Goal: Information Seeking & Learning: Learn about a topic

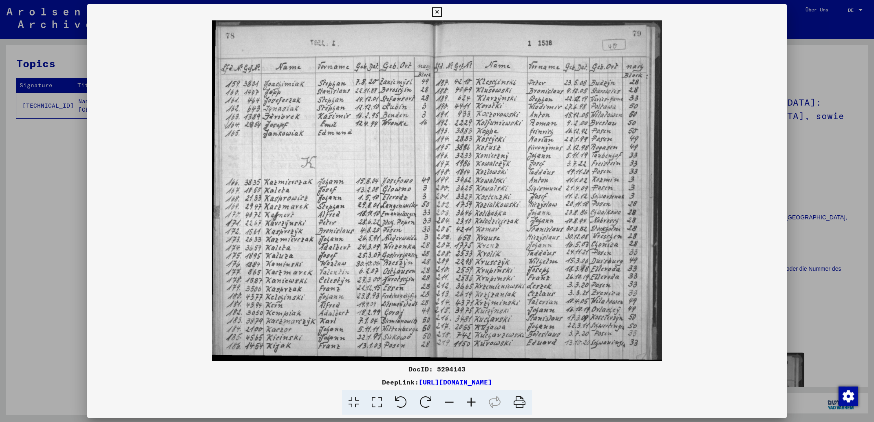
click at [441, 9] on icon at bounding box center [436, 12] width 9 height 10
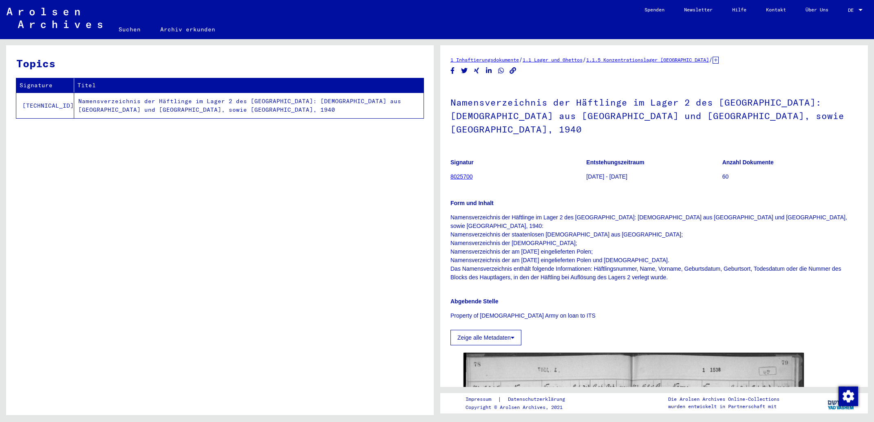
click at [465, 173] on link "8025700" at bounding box center [461, 176] width 22 height 7
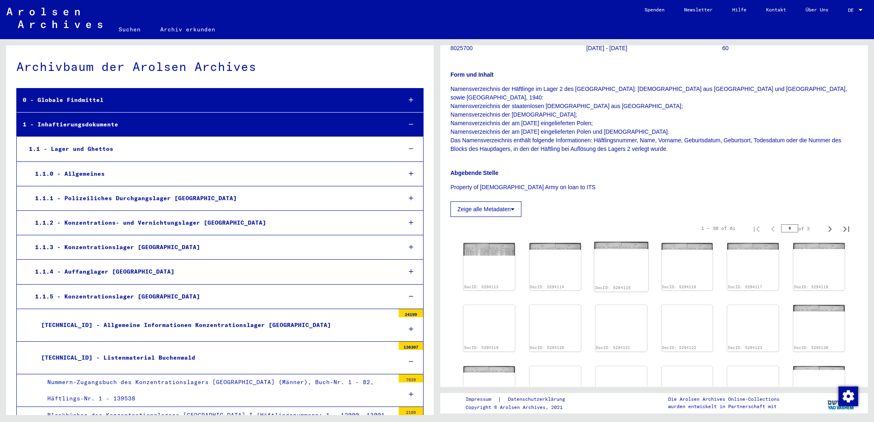
scroll to position [175, 0]
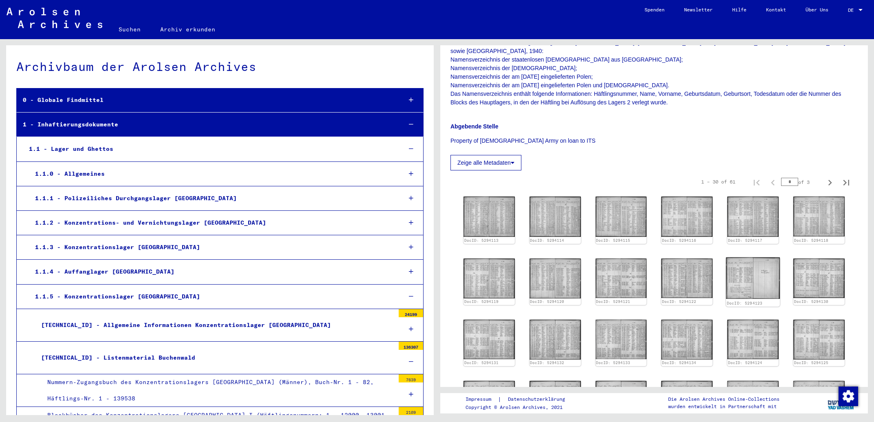
click at [744, 257] on img at bounding box center [753, 278] width 54 height 42
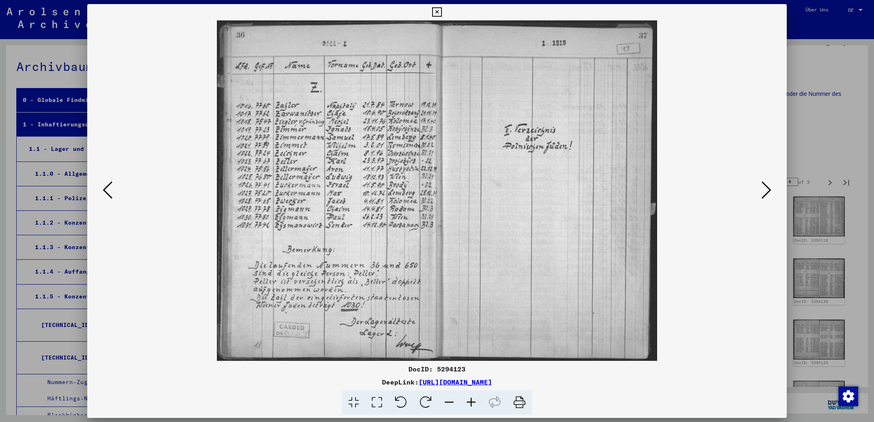
click at [766, 191] on icon at bounding box center [766, 190] width 10 height 20
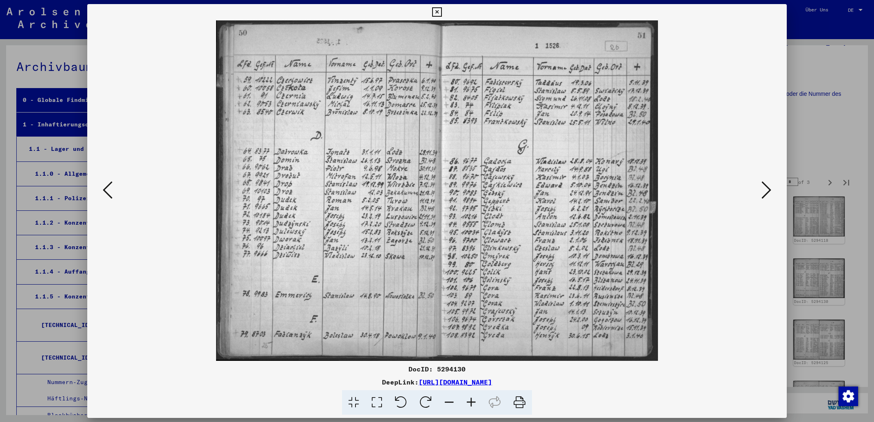
click at [768, 191] on icon at bounding box center [766, 190] width 10 height 20
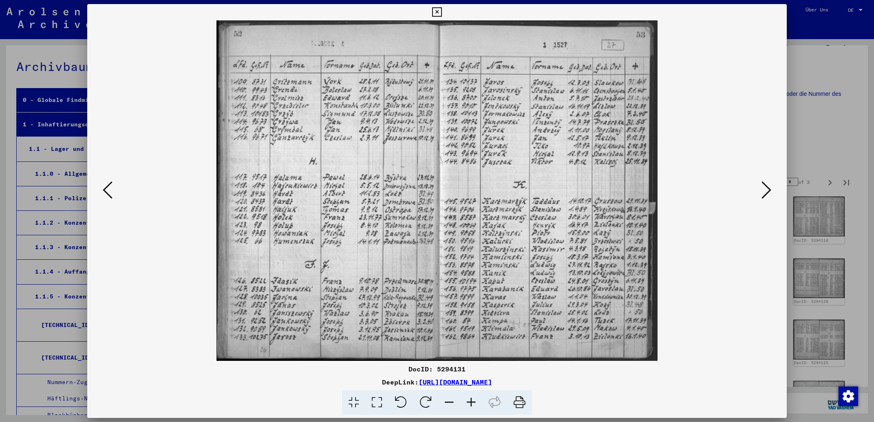
click at [768, 191] on icon at bounding box center [766, 190] width 10 height 20
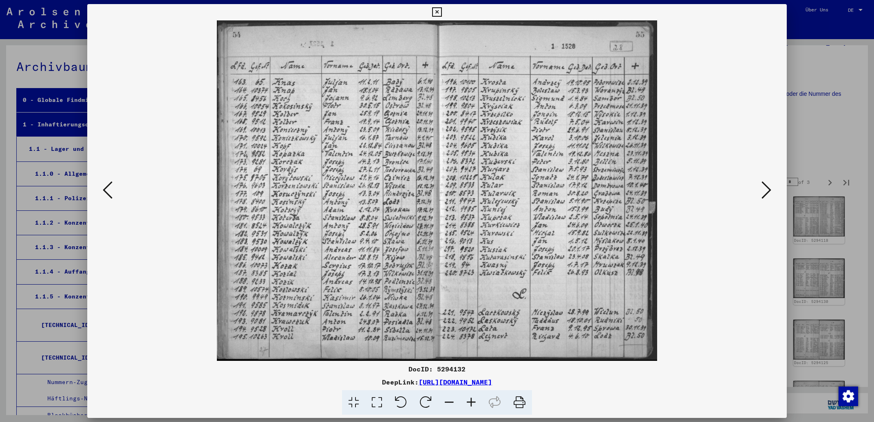
click at [768, 191] on icon at bounding box center [766, 190] width 10 height 20
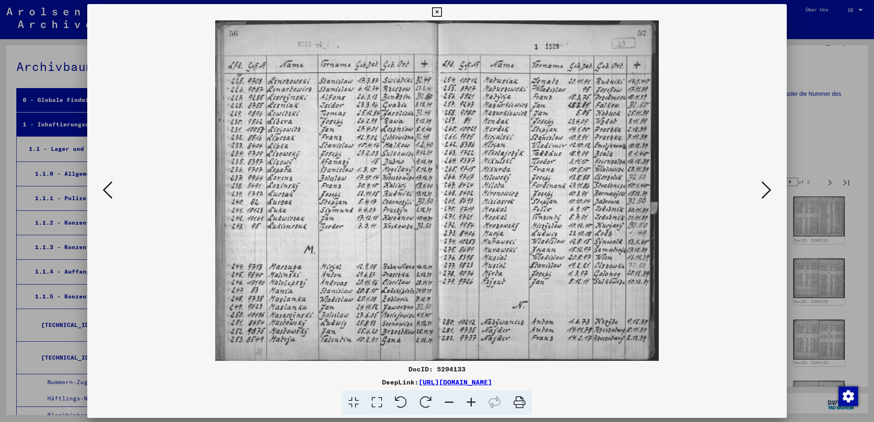
click at [768, 191] on icon at bounding box center [766, 190] width 10 height 20
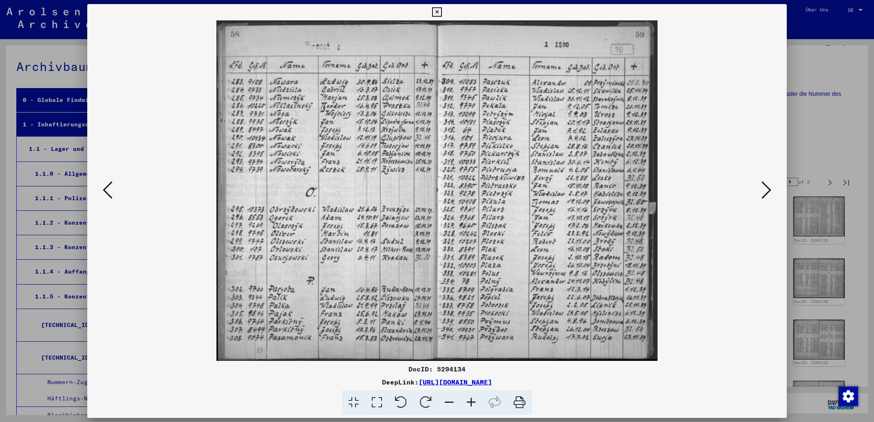
click at [768, 191] on icon at bounding box center [766, 190] width 10 height 20
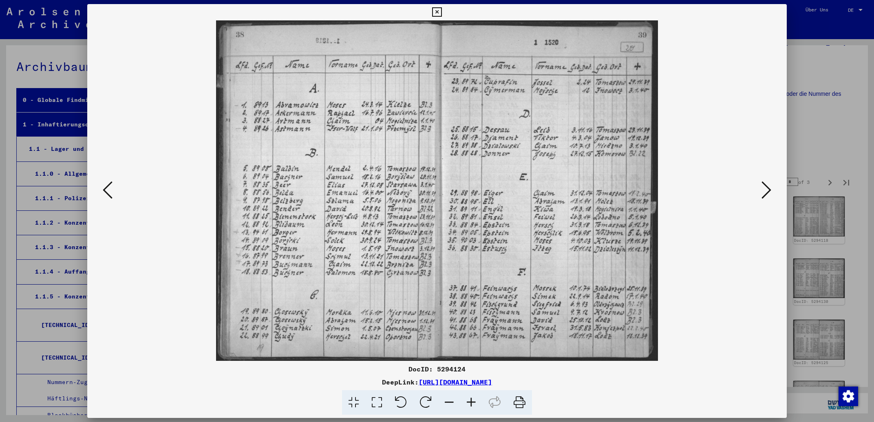
click at [768, 191] on icon at bounding box center [766, 190] width 10 height 20
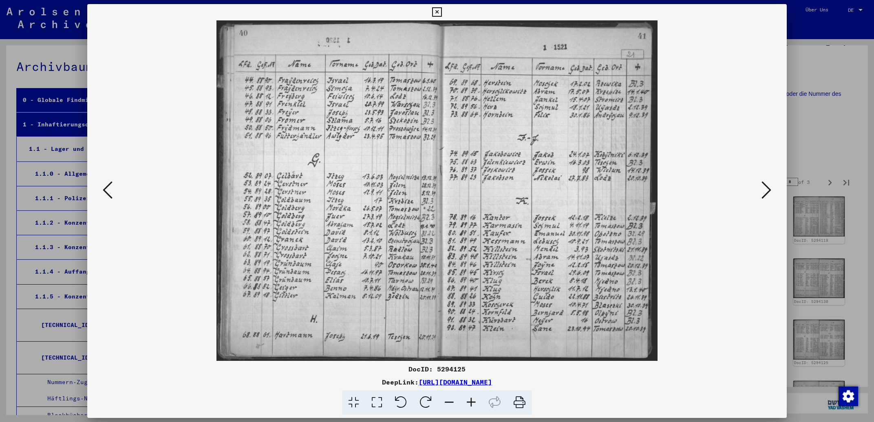
click at [768, 191] on icon at bounding box center [766, 190] width 10 height 20
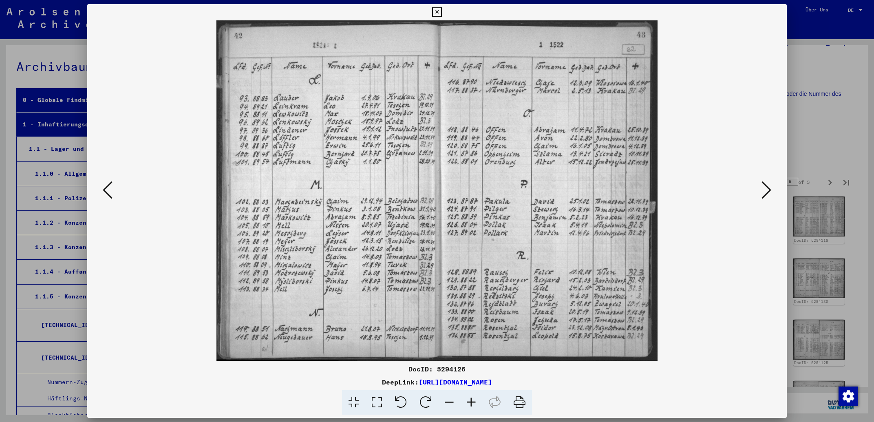
click at [768, 191] on icon at bounding box center [766, 190] width 10 height 20
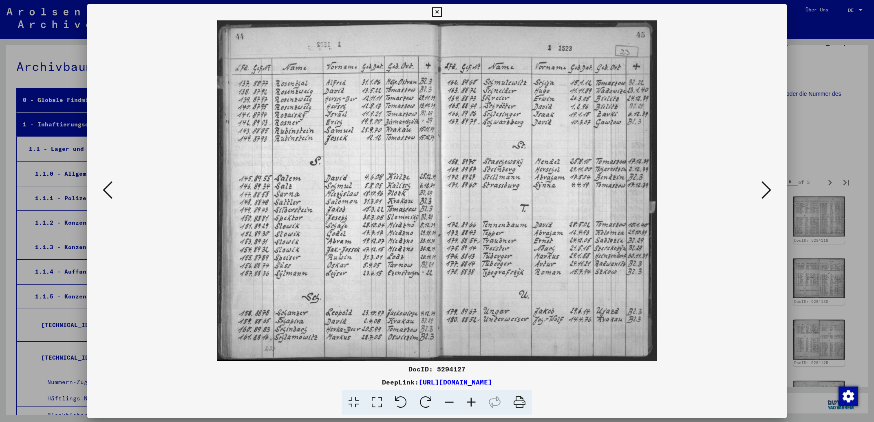
click at [768, 191] on icon at bounding box center [766, 190] width 10 height 20
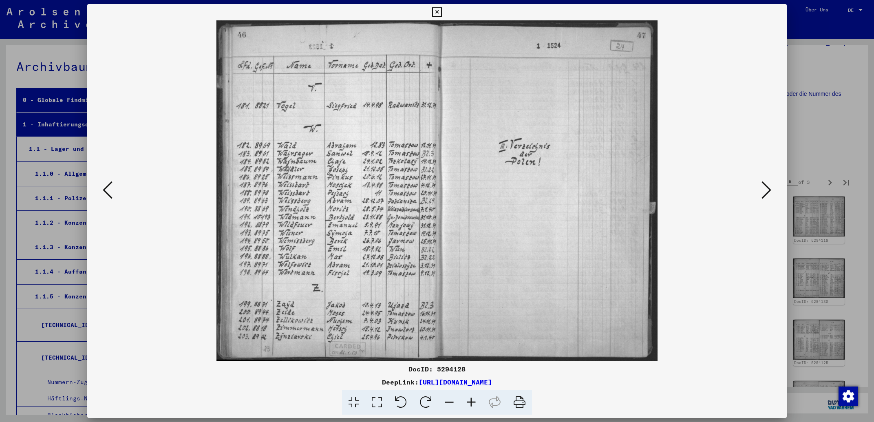
click at [768, 191] on icon at bounding box center [766, 190] width 10 height 20
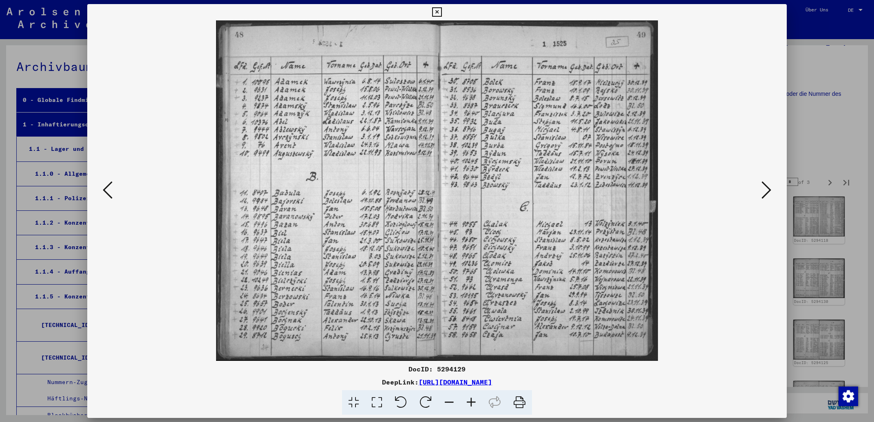
click at [769, 191] on icon at bounding box center [766, 190] width 10 height 20
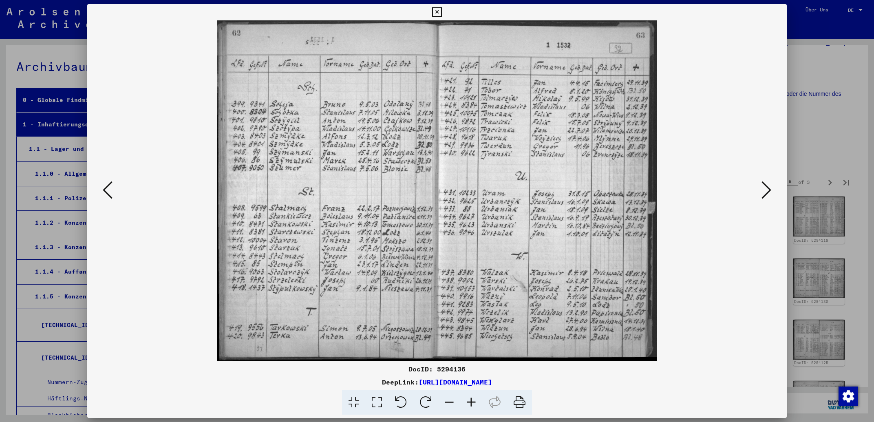
click at [769, 191] on icon at bounding box center [766, 190] width 10 height 20
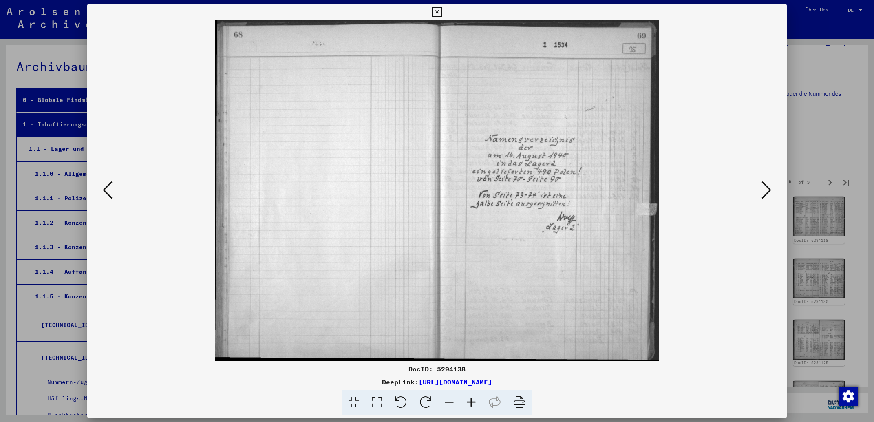
click at [106, 191] on icon at bounding box center [108, 190] width 10 height 20
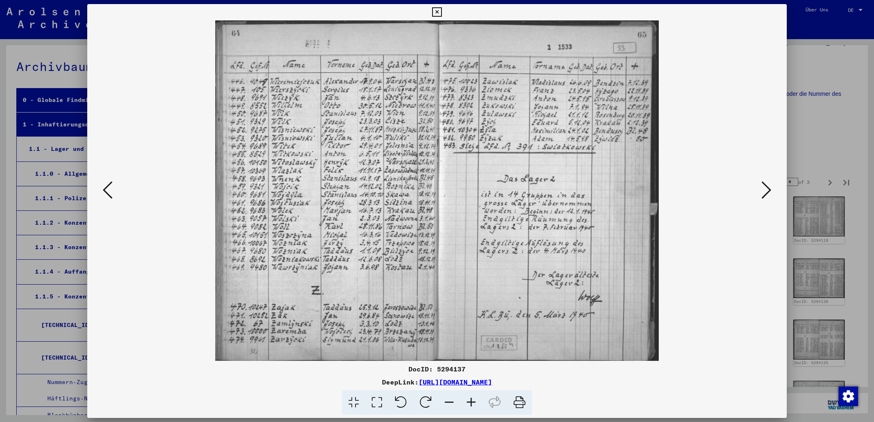
click at [766, 190] on icon at bounding box center [766, 190] width 10 height 20
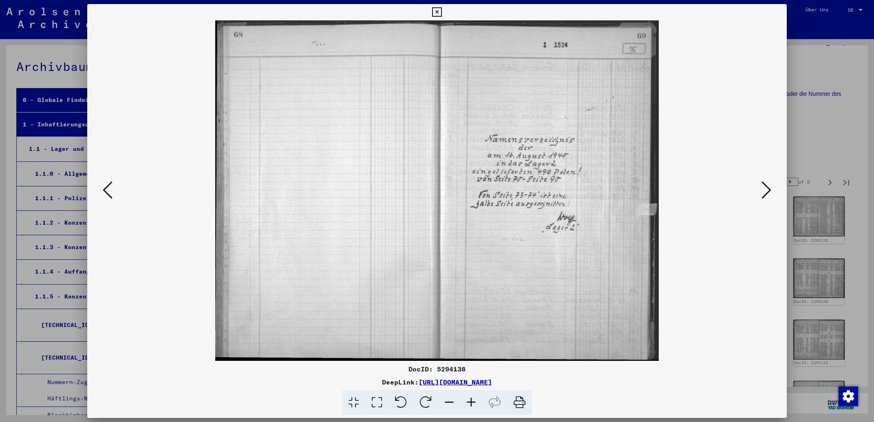
click at [762, 191] on button at bounding box center [766, 190] width 15 height 23
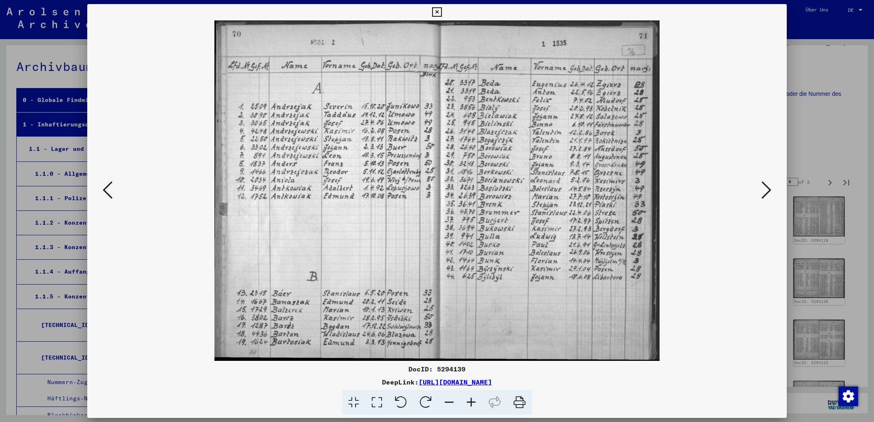
click at [104, 193] on icon at bounding box center [108, 190] width 10 height 20
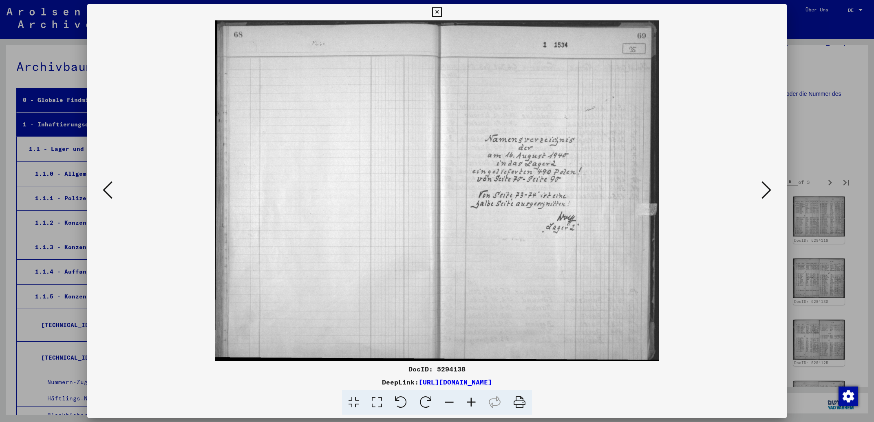
click at [771, 190] on icon at bounding box center [766, 190] width 10 height 20
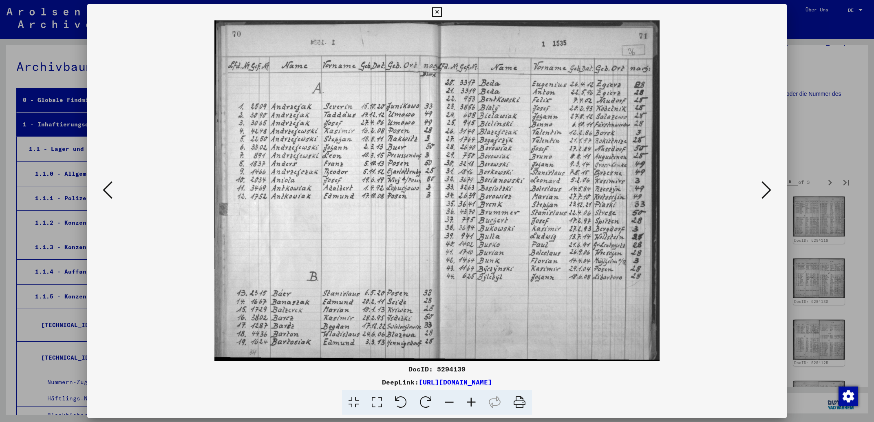
click at [771, 190] on icon at bounding box center [766, 190] width 10 height 20
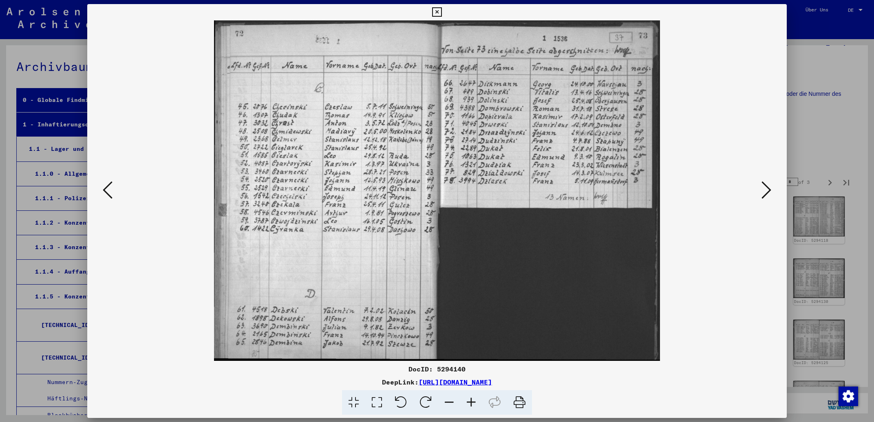
click at [771, 190] on icon at bounding box center [766, 190] width 10 height 20
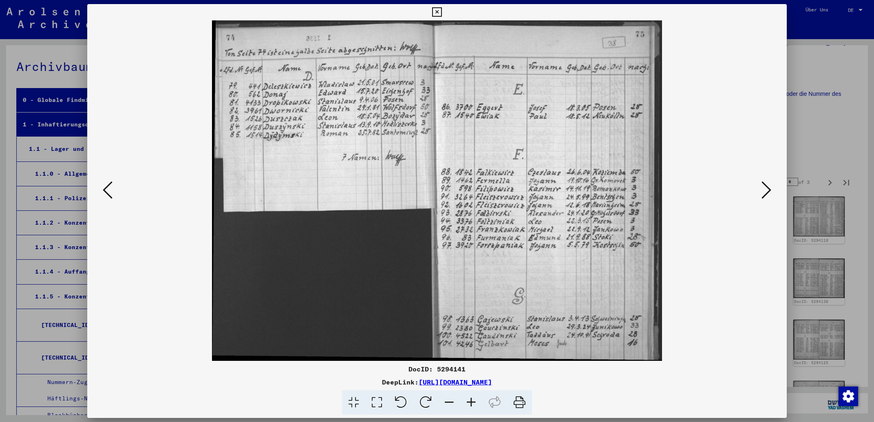
click at [771, 190] on icon at bounding box center [766, 190] width 10 height 20
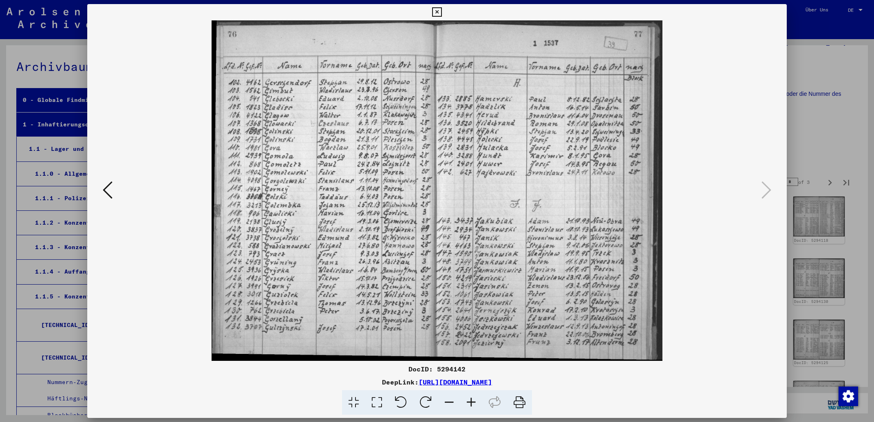
click at [616, 144] on img at bounding box center [437, 190] width 644 height 340
click at [441, 11] on icon at bounding box center [436, 12] width 9 height 10
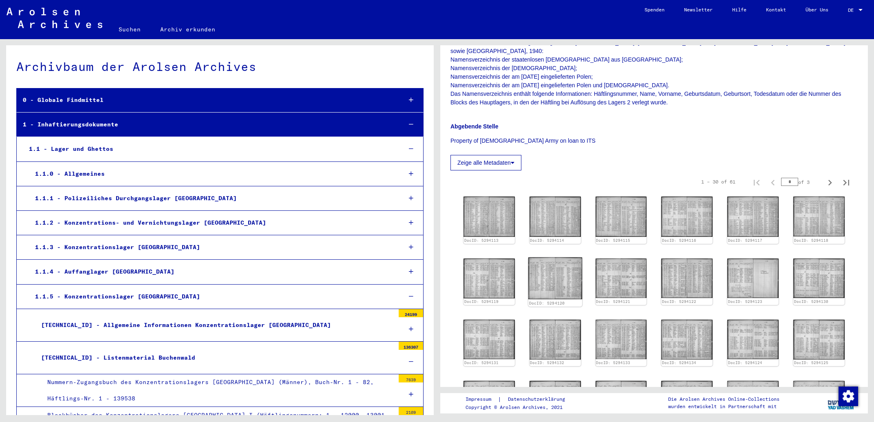
click at [550, 257] on img at bounding box center [555, 278] width 54 height 42
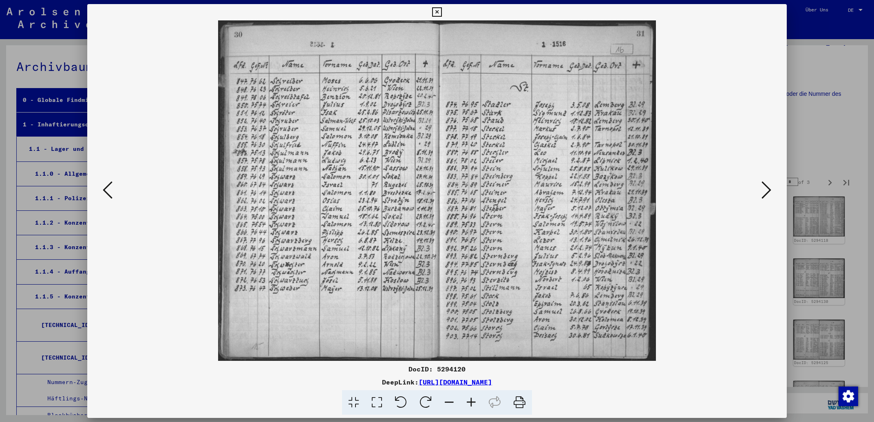
click at [108, 195] on icon at bounding box center [108, 190] width 10 height 20
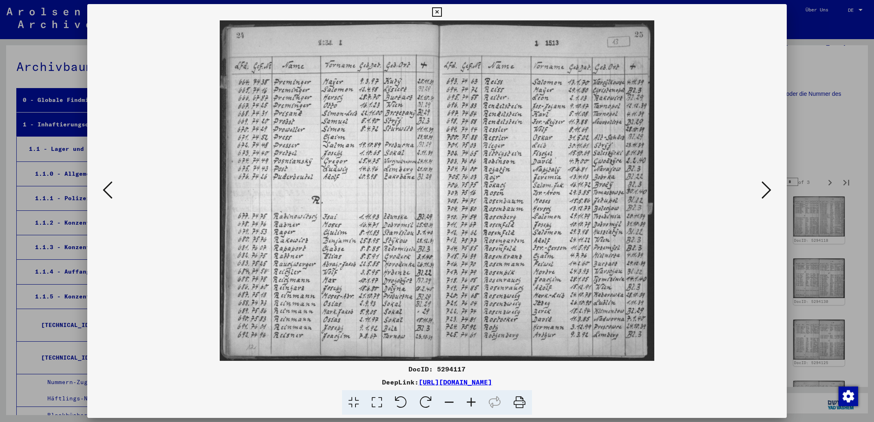
click at [108, 195] on icon at bounding box center [108, 190] width 10 height 20
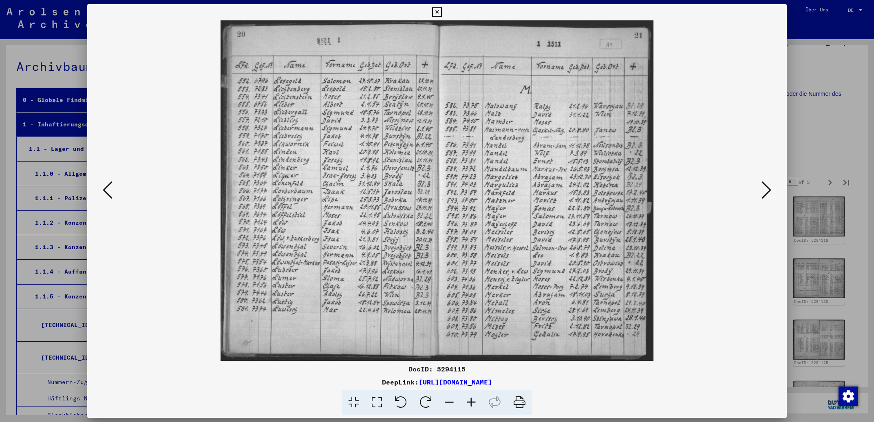
click at [108, 195] on icon at bounding box center [108, 190] width 10 height 20
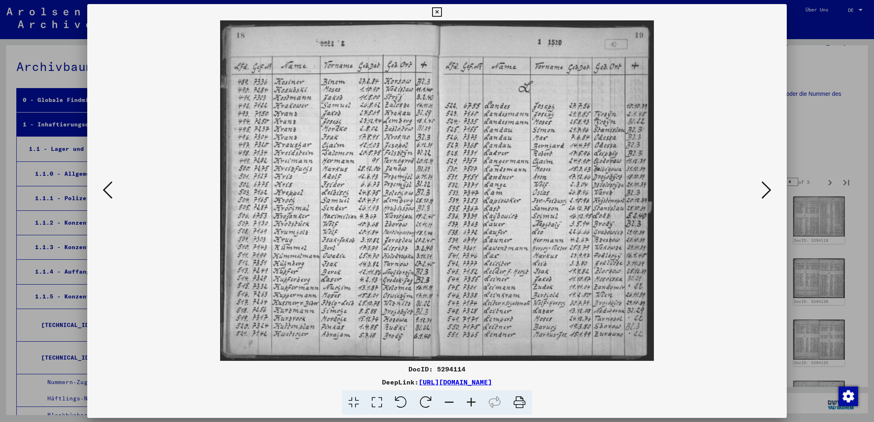
click at [108, 195] on icon at bounding box center [108, 190] width 10 height 20
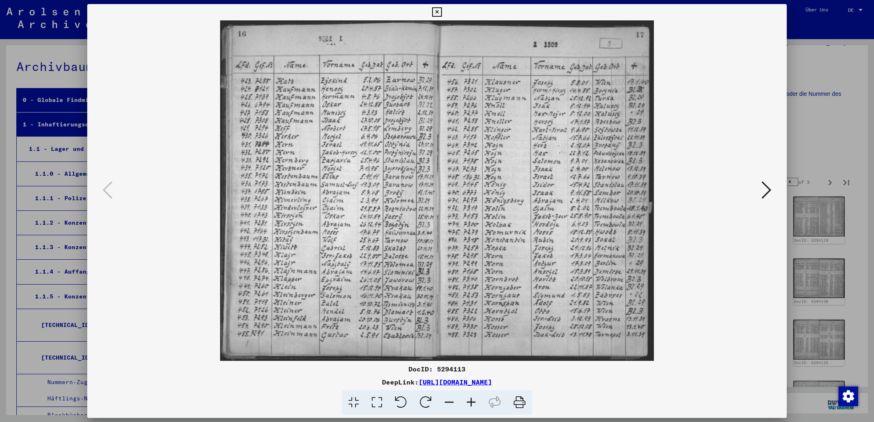
click at [441, 9] on icon at bounding box center [436, 12] width 9 height 10
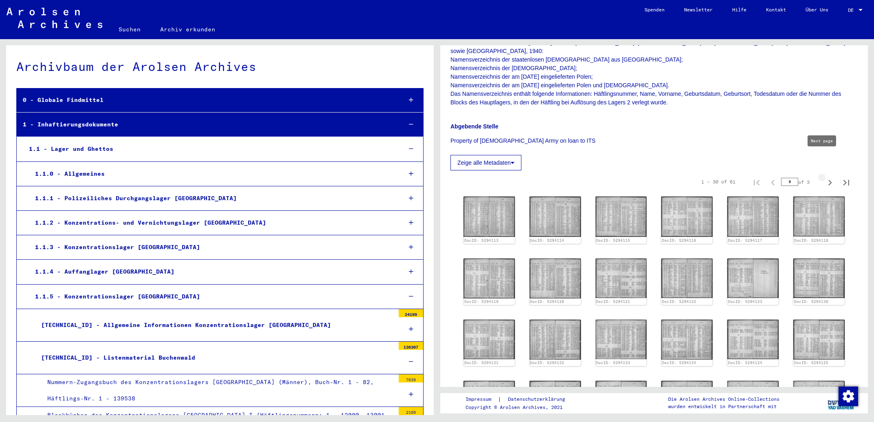
click at [824, 177] on icon "Next page" at bounding box center [829, 182] width 11 height 11
type input "*"
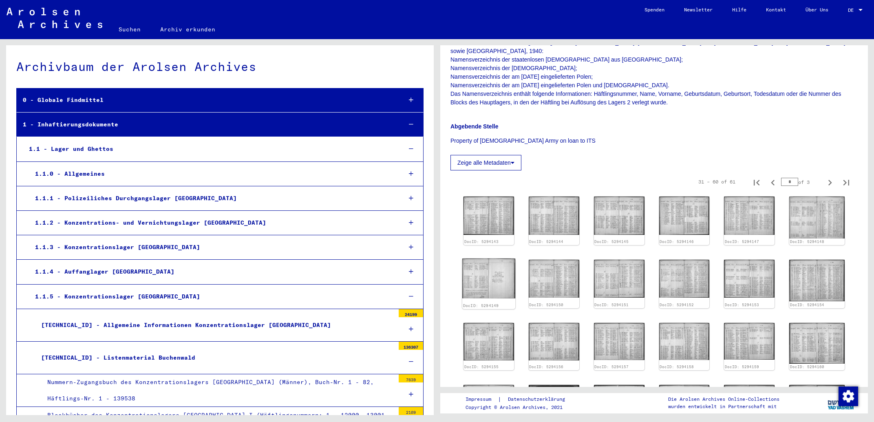
click at [496, 258] on img at bounding box center [488, 278] width 53 height 40
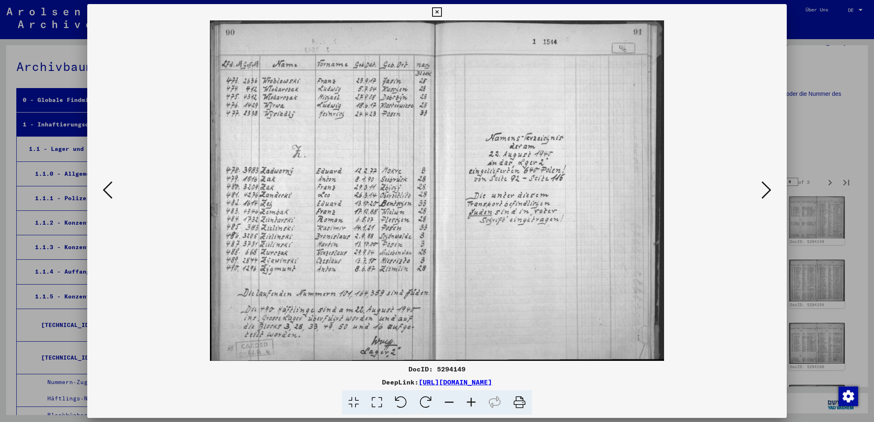
click at [775, 188] on div at bounding box center [436, 190] width 699 height 340
click at [765, 189] on icon at bounding box center [766, 190] width 10 height 20
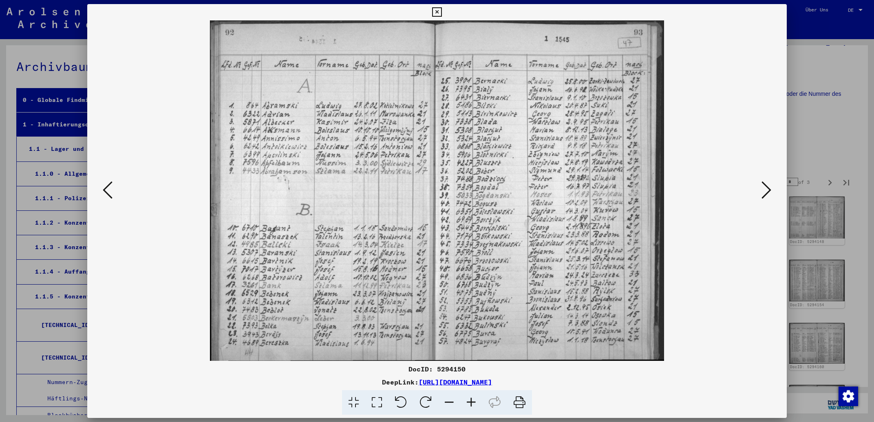
click at [765, 189] on icon at bounding box center [766, 190] width 10 height 20
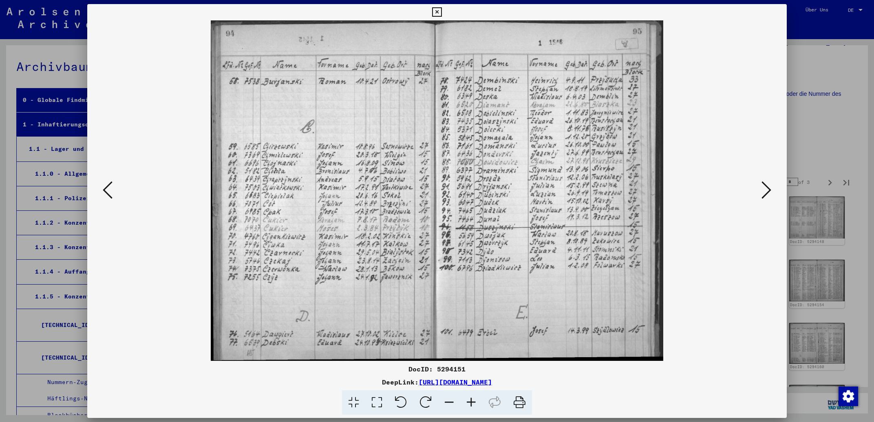
click at [765, 189] on icon at bounding box center [766, 190] width 10 height 20
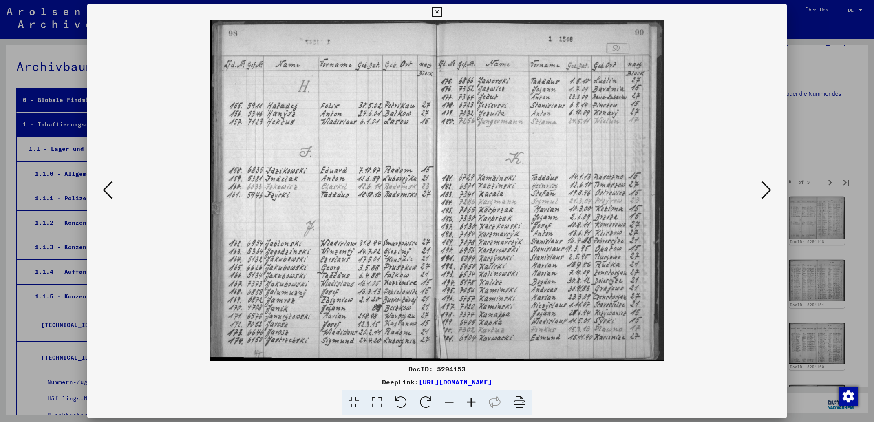
click at [765, 189] on icon at bounding box center [766, 190] width 10 height 20
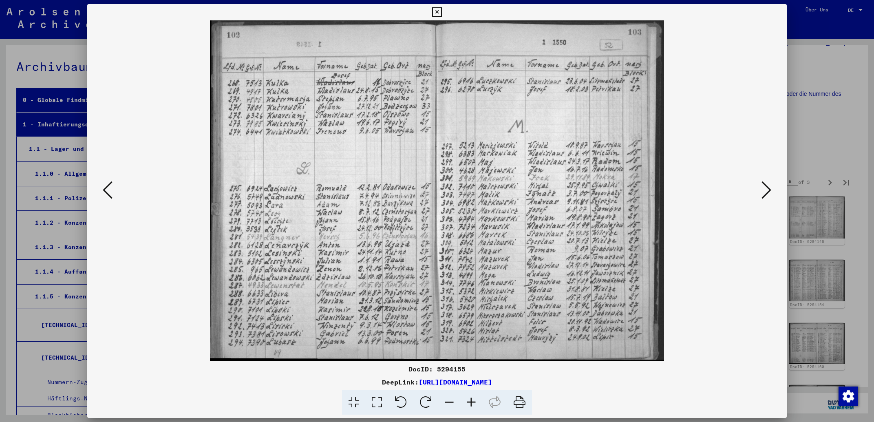
click at [765, 189] on icon at bounding box center [766, 190] width 10 height 20
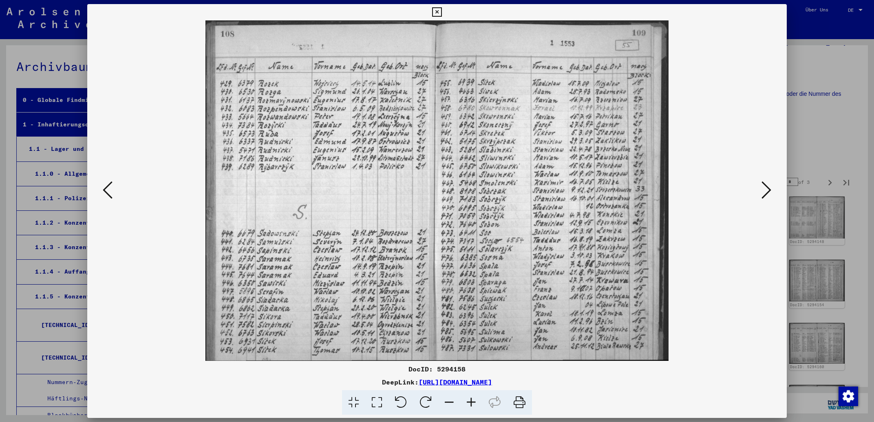
click at [765, 189] on icon at bounding box center [766, 190] width 10 height 20
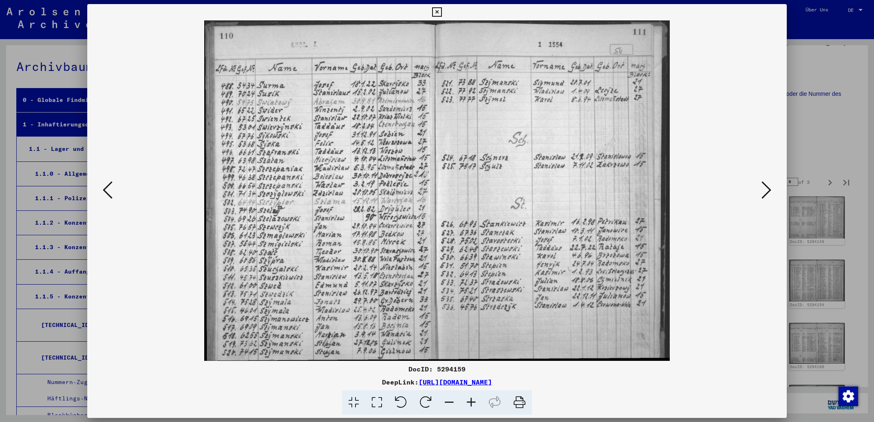
click at [441, 13] on icon at bounding box center [436, 12] width 9 height 10
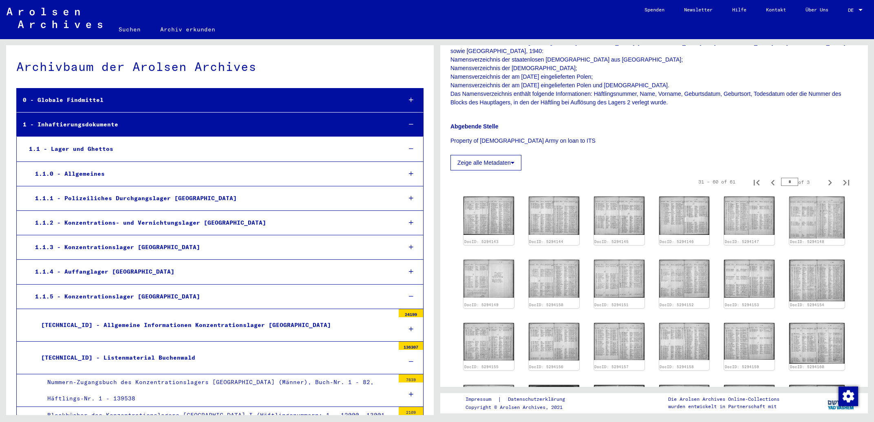
scroll to position [350, 0]
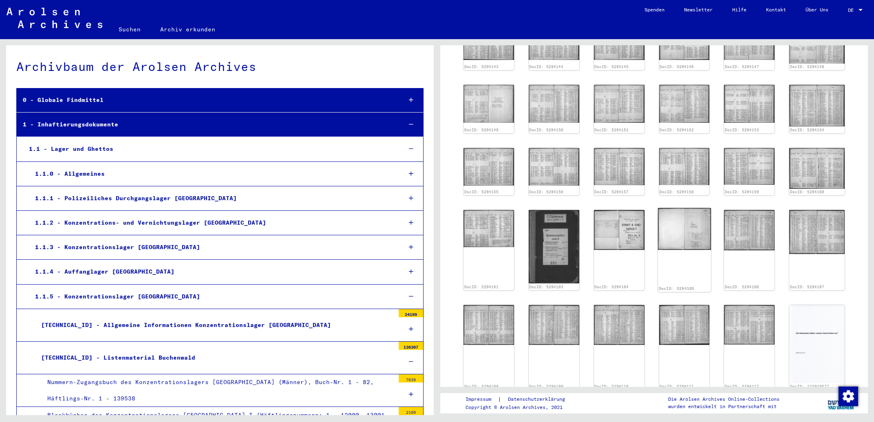
click at [685, 208] on img at bounding box center [684, 229] width 53 height 42
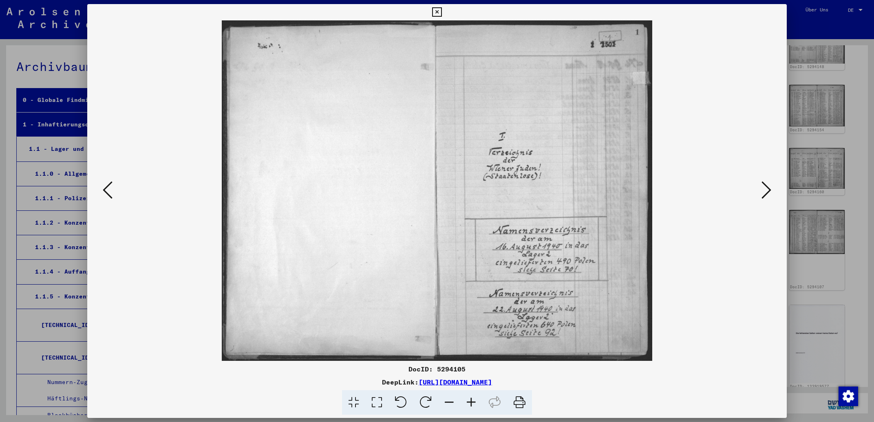
click at [768, 190] on icon at bounding box center [766, 190] width 10 height 20
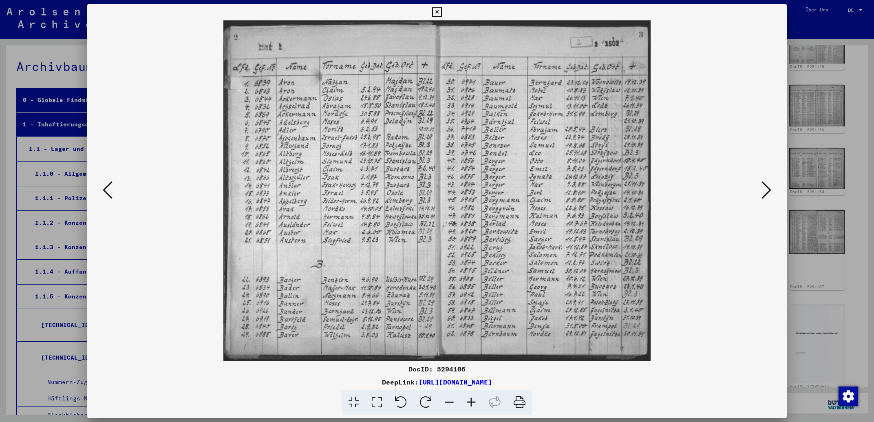
click at [768, 190] on icon at bounding box center [766, 190] width 10 height 20
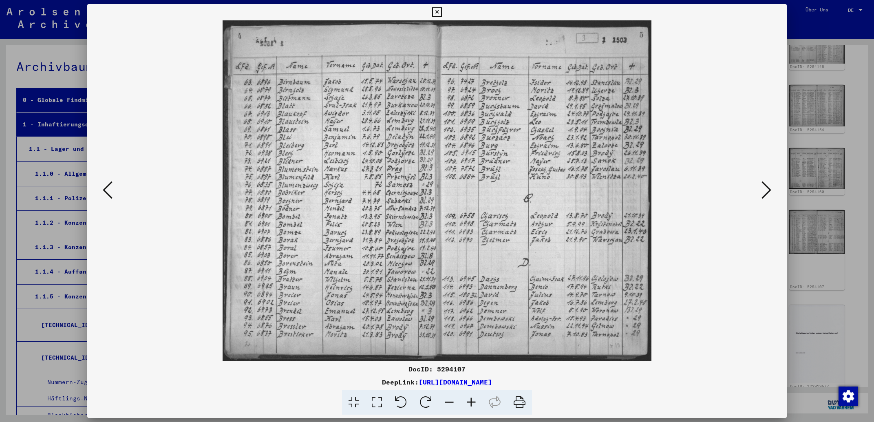
click at [768, 191] on icon at bounding box center [766, 190] width 10 height 20
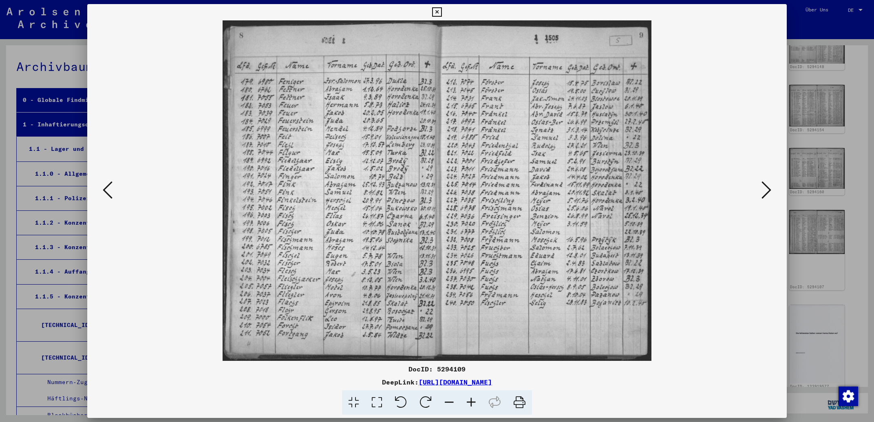
click at [768, 191] on icon at bounding box center [766, 190] width 10 height 20
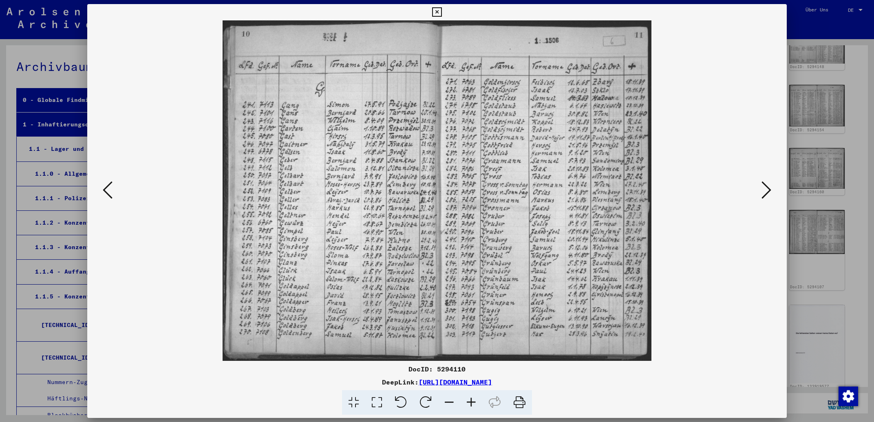
click at [768, 191] on icon at bounding box center [766, 190] width 10 height 20
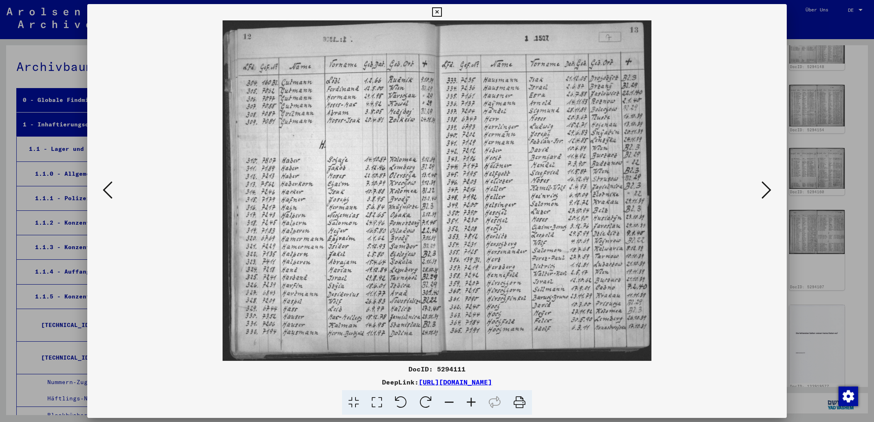
click at [768, 191] on icon at bounding box center [766, 190] width 10 height 20
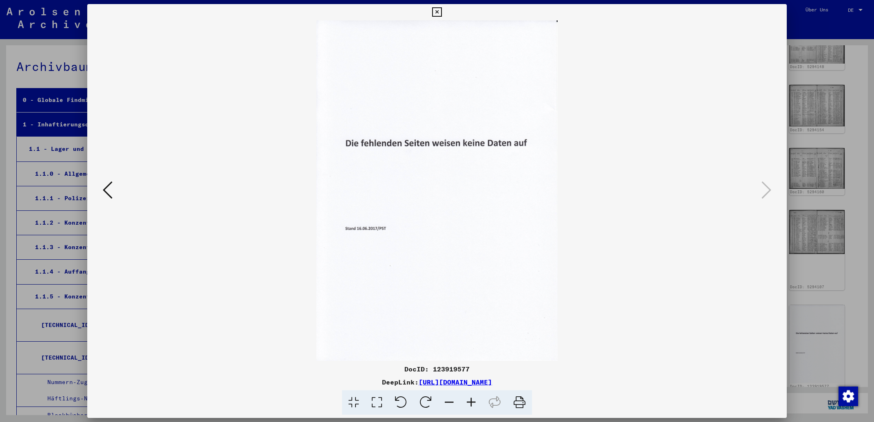
click at [441, 12] on icon at bounding box center [436, 12] width 9 height 10
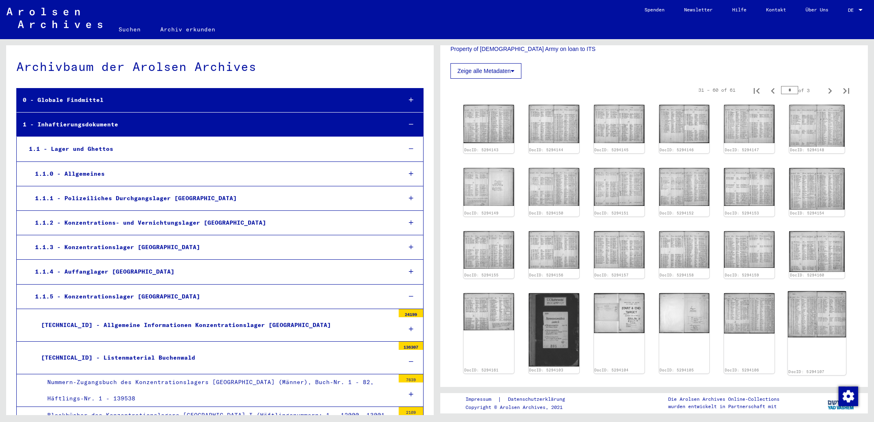
scroll to position [131, 0]
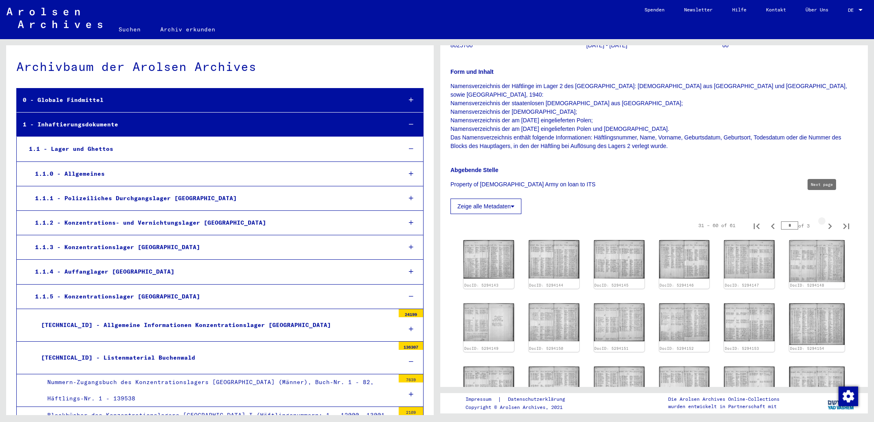
click at [824, 221] on icon "Next page" at bounding box center [829, 226] width 11 height 11
type input "*"
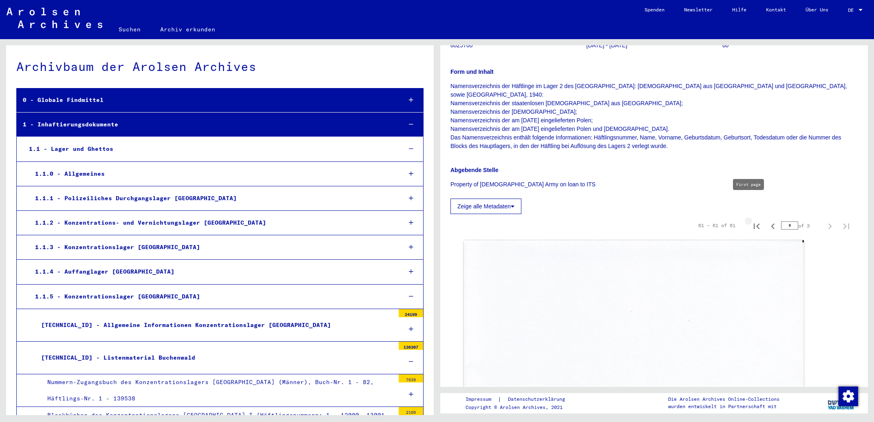
click at [754, 223] on icon "First page" at bounding box center [757, 226] width 6 height 6
type input "*"
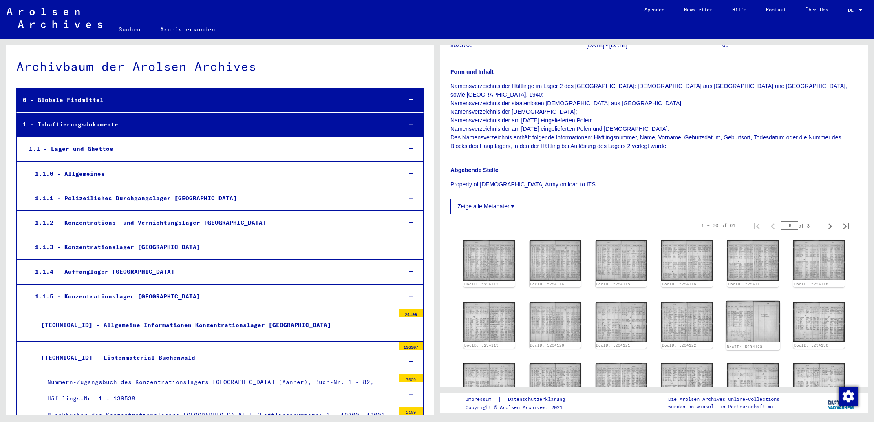
click at [766, 303] on img at bounding box center [753, 322] width 54 height 42
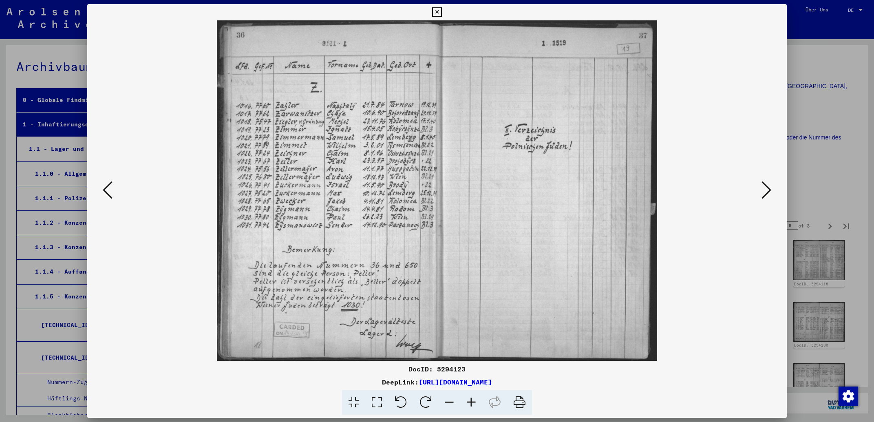
click at [769, 189] on icon at bounding box center [766, 190] width 10 height 20
